Goal: Information Seeking & Learning: Learn about a topic

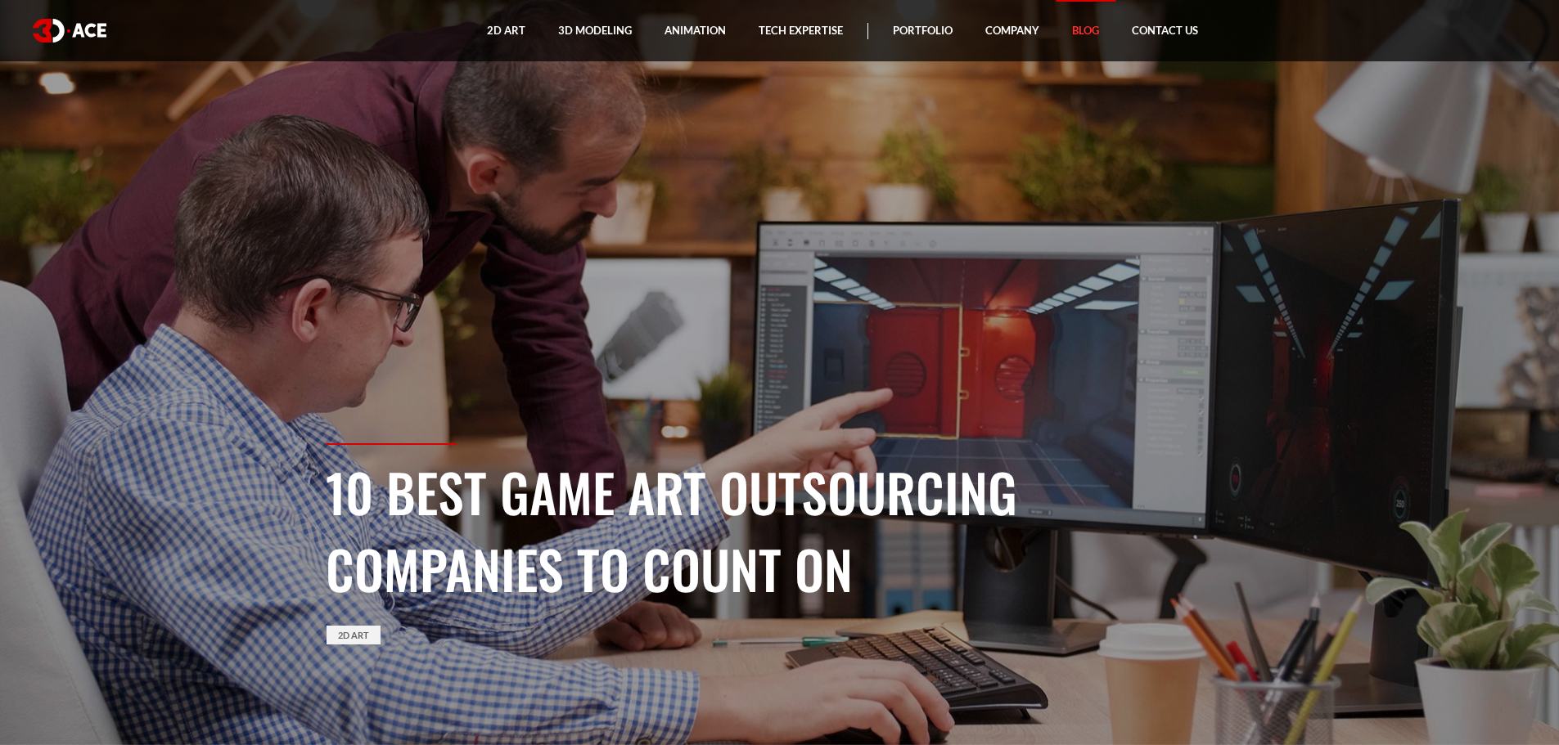
click at [1082, 29] on link "Blog" at bounding box center [1086, 30] width 60 height 61
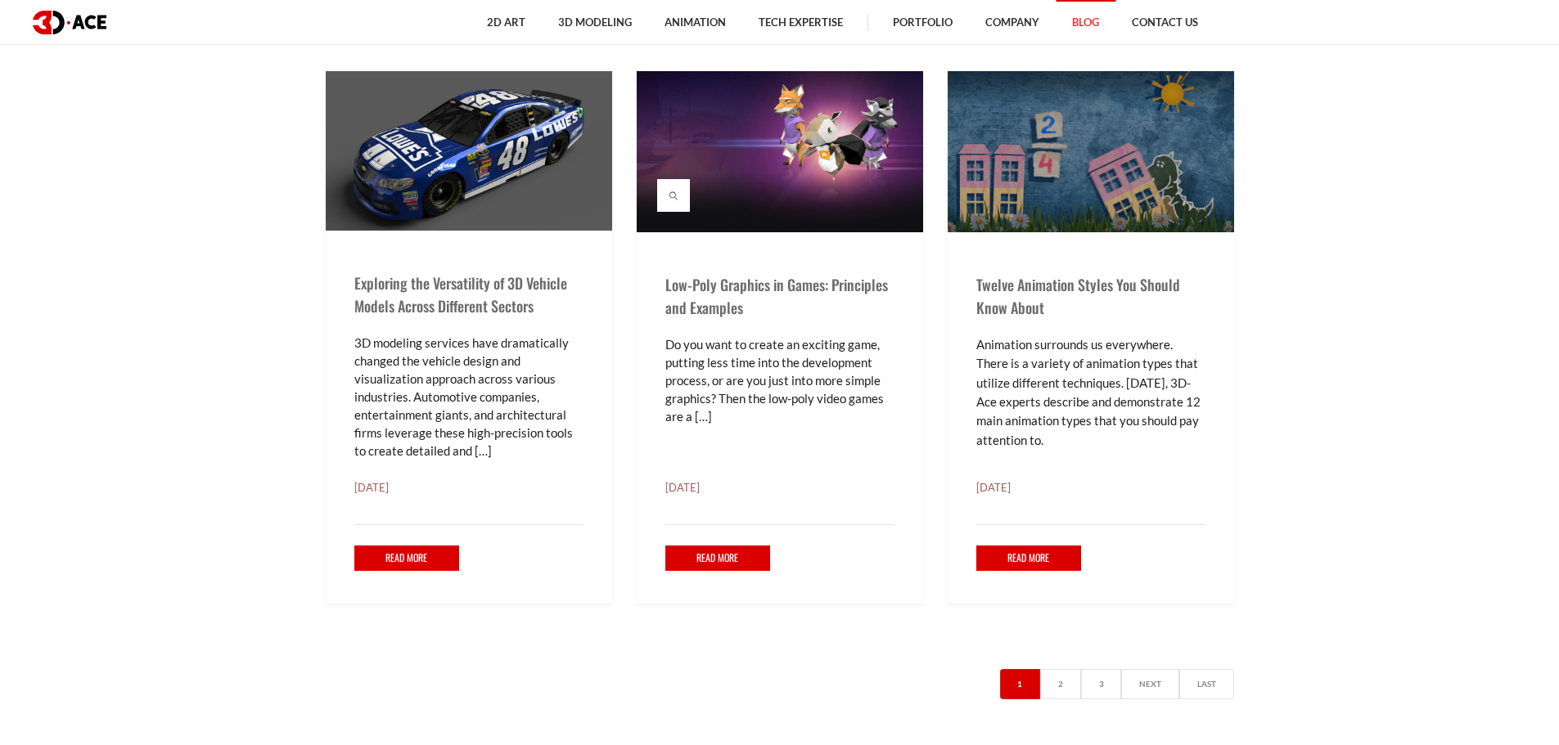
scroll to position [3109, 0]
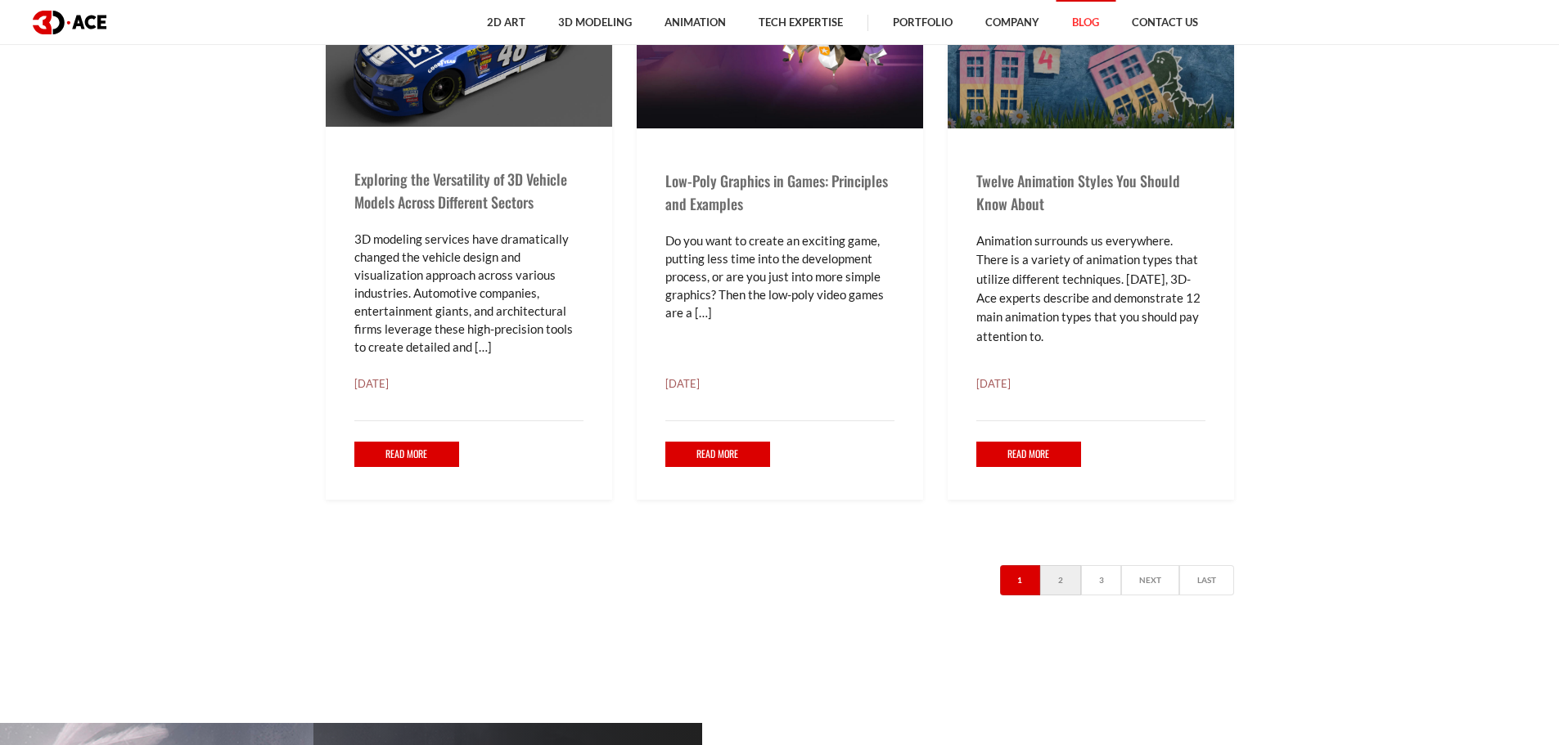
click at [1040, 596] on link "2" at bounding box center [1060, 580] width 41 height 30
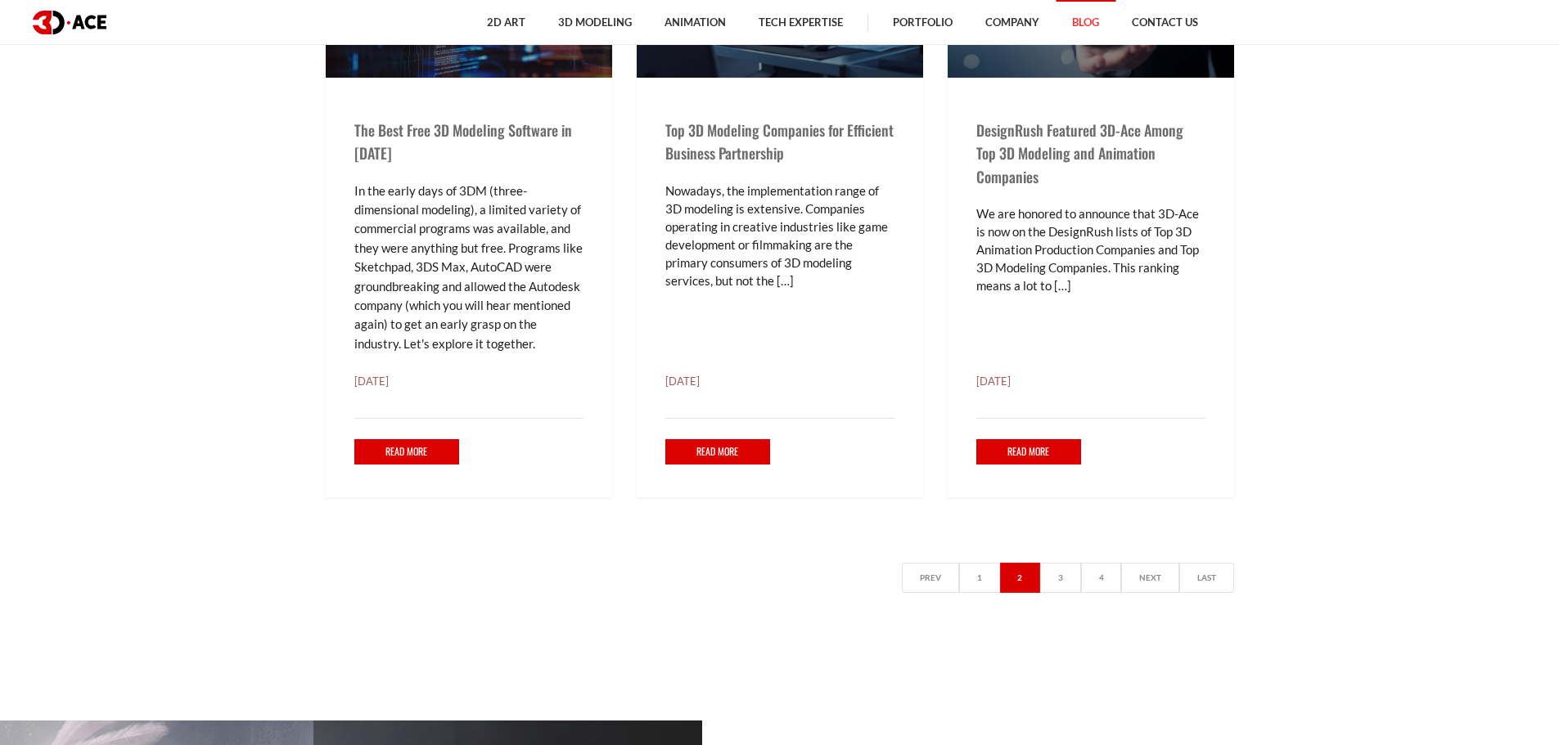
scroll to position [3191, 0]
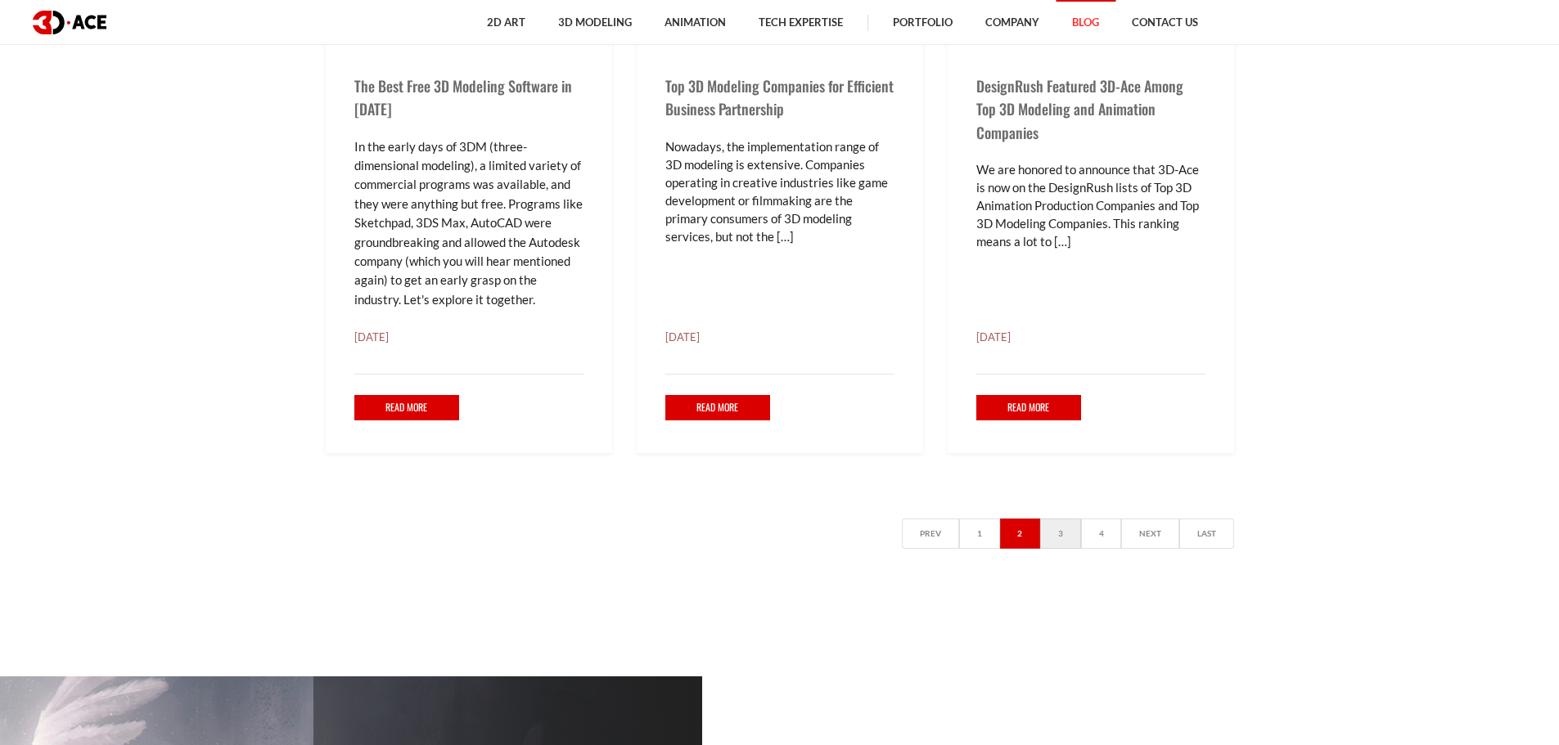
click at [1040, 549] on link "3" at bounding box center [1060, 534] width 41 height 30
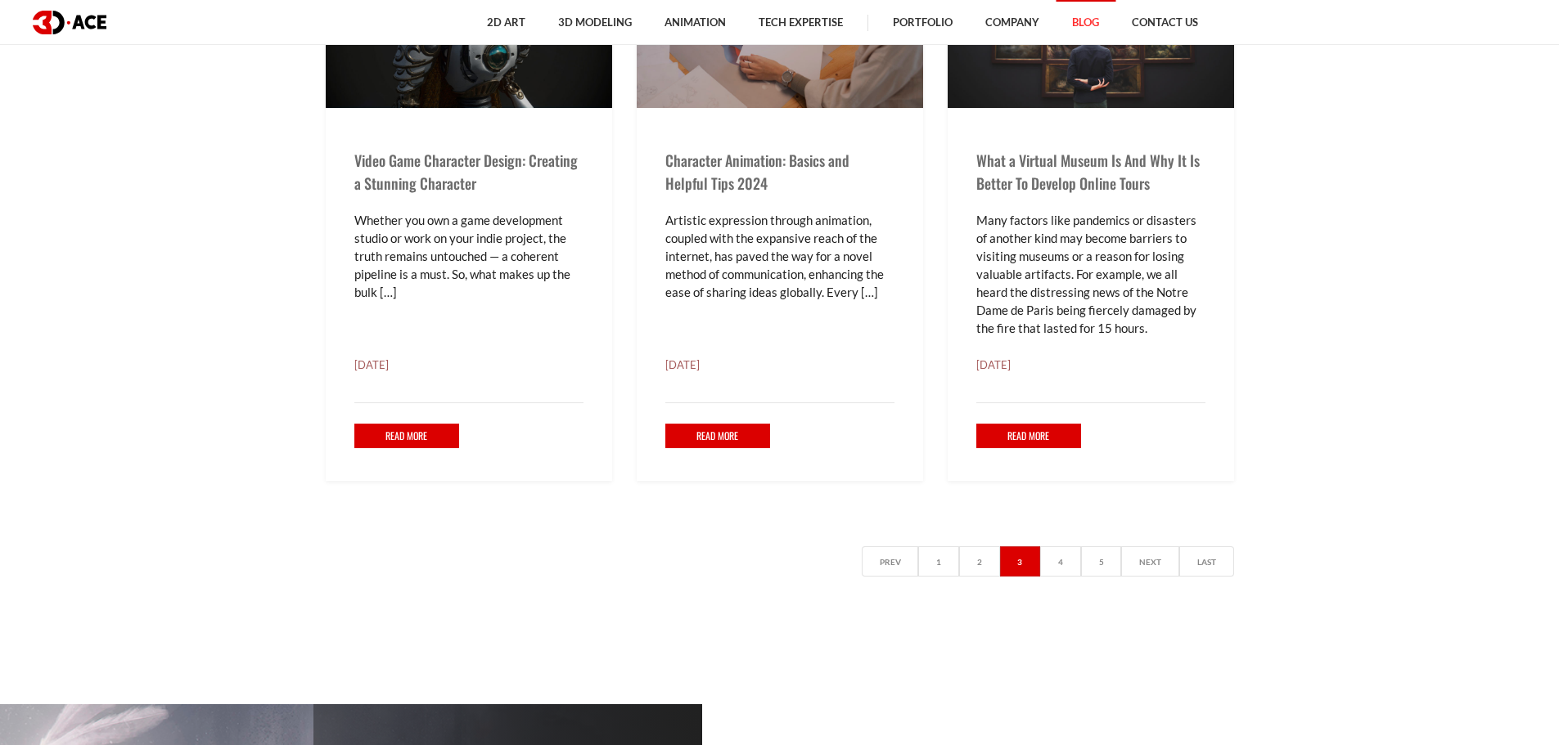
scroll to position [3109, 0]
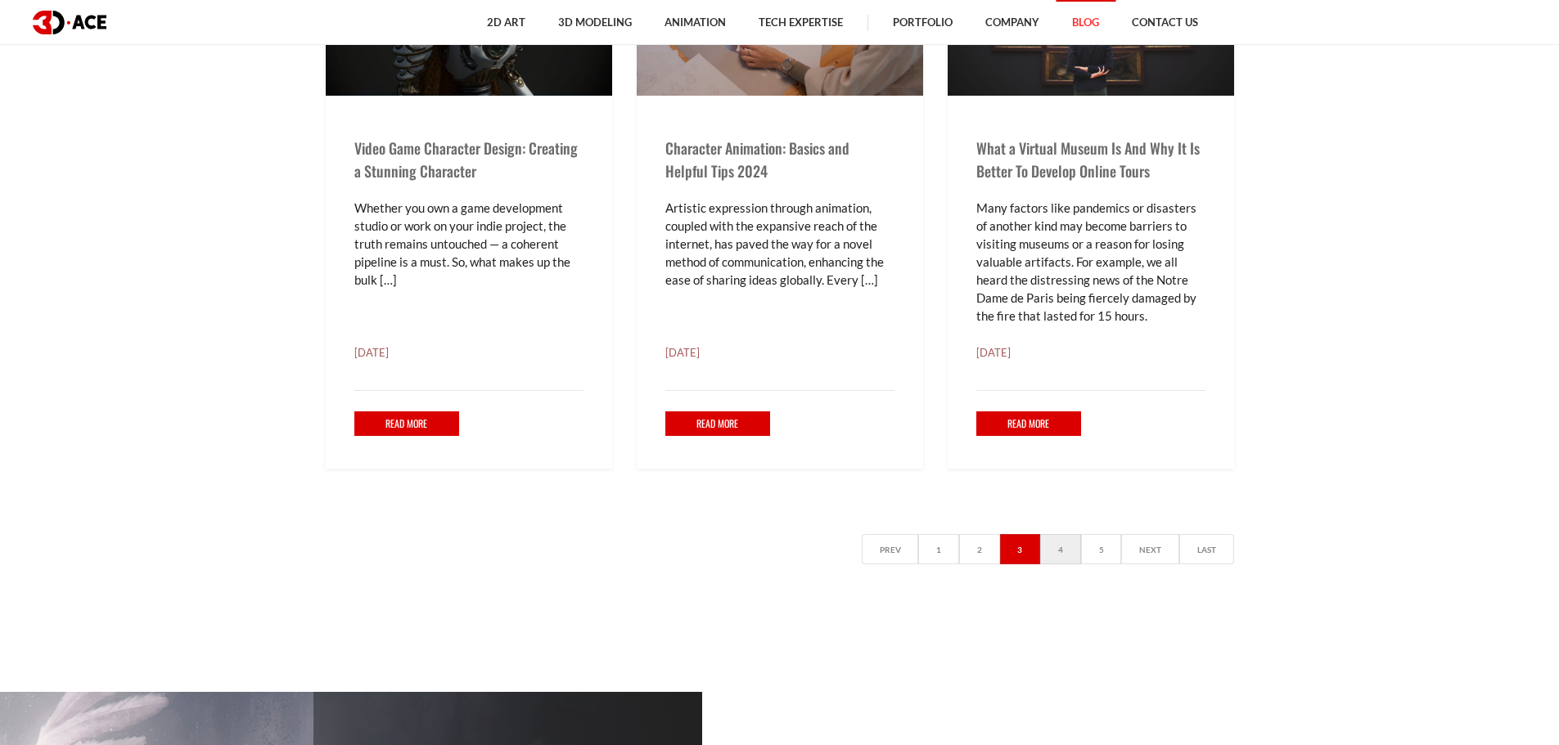
click at [1043, 565] on link "4" at bounding box center [1060, 549] width 41 height 30
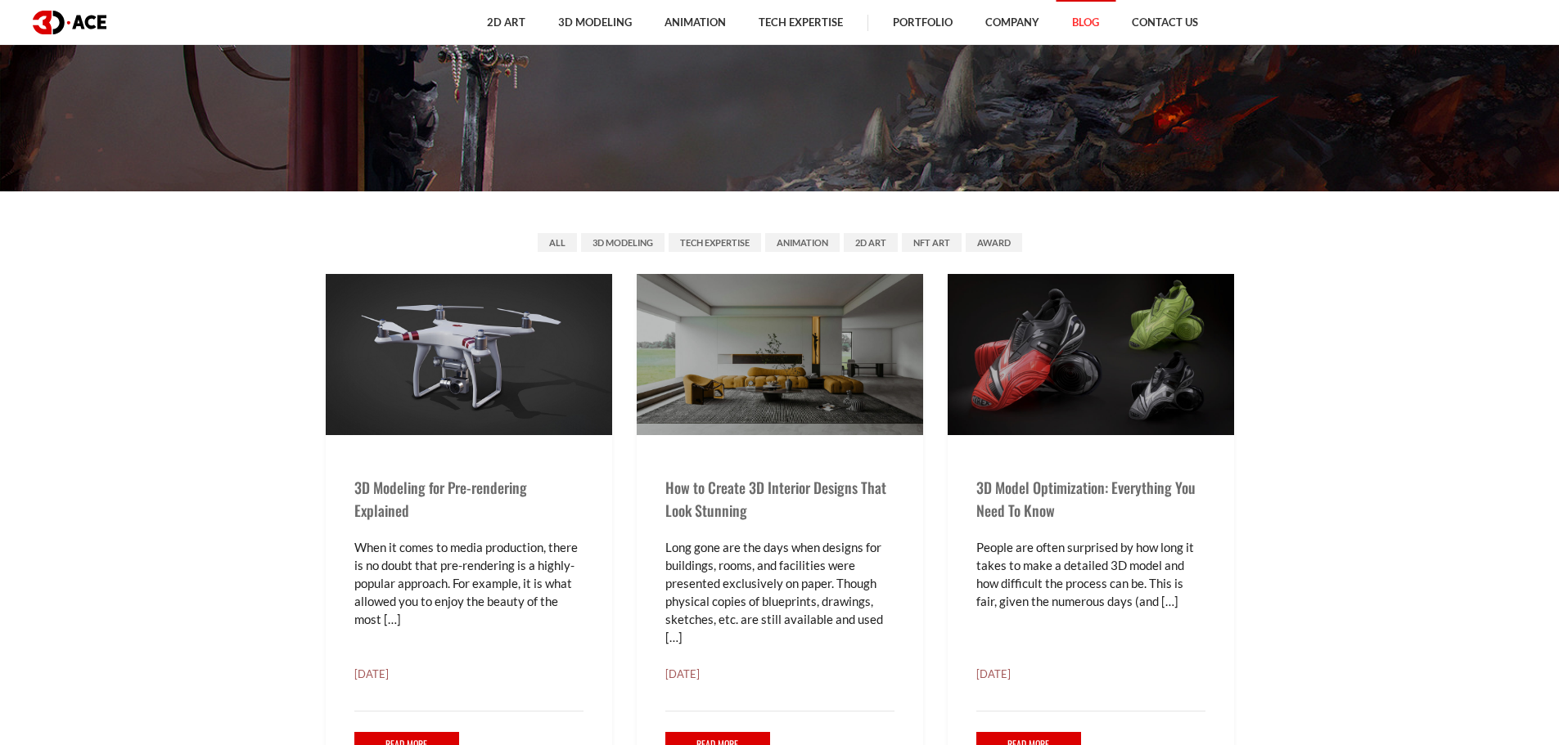
scroll to position [573, 0]
